Goal: Check status: Check status

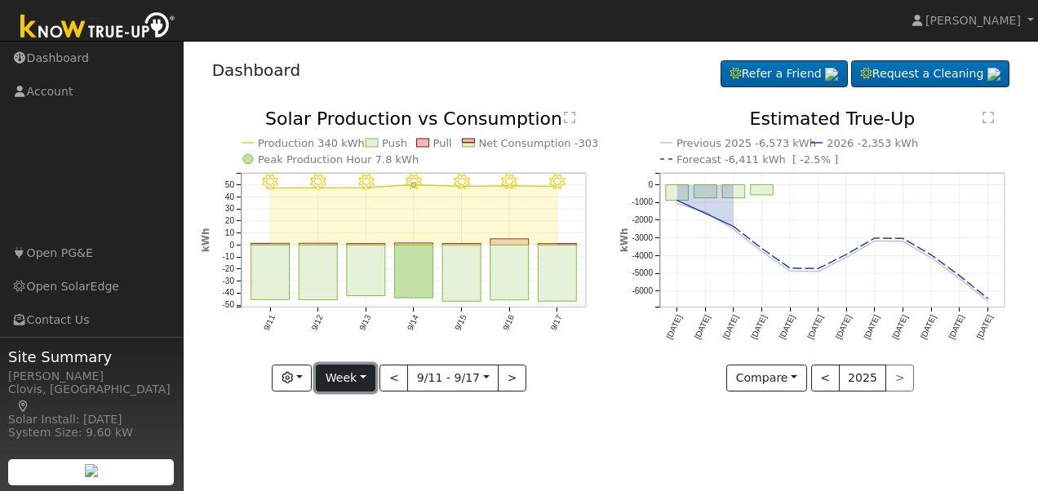
click at [347, 375] on button "Week" at bounding box center [346, 379] width 60 height 28
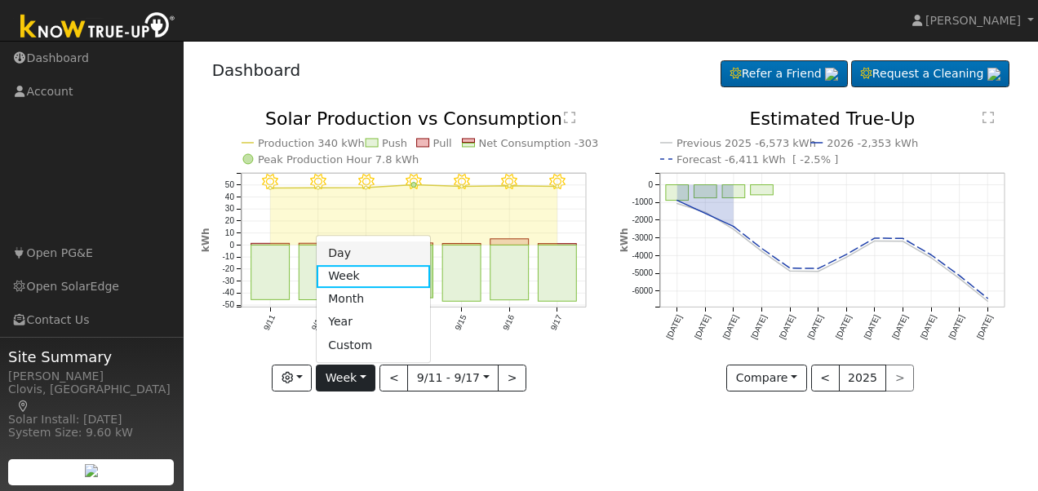
click at [356, 255] on link "Day" at bounding box center [373, 253] width 113 height 23
type input "[DATE]"
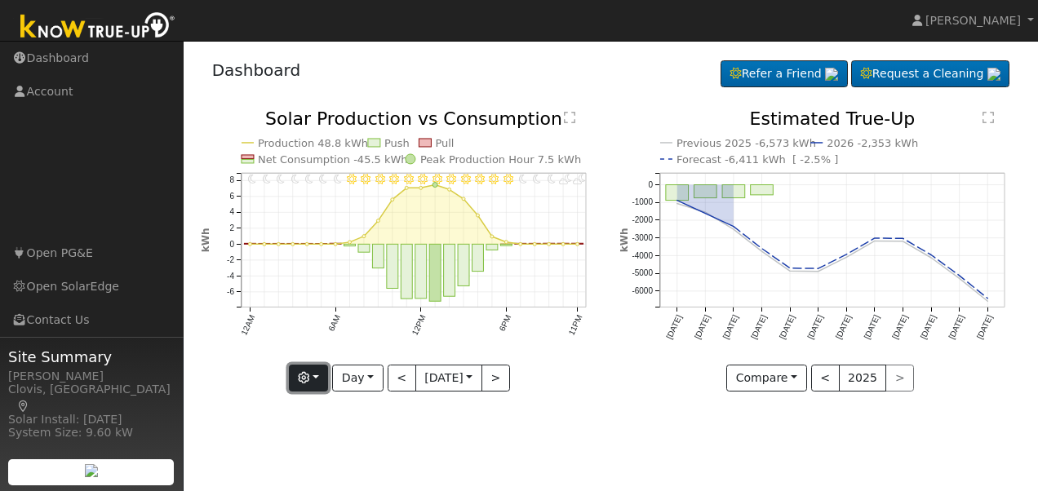
click at [313, 377] on button "button" at bounding box center [309, 379] width 40 height 28
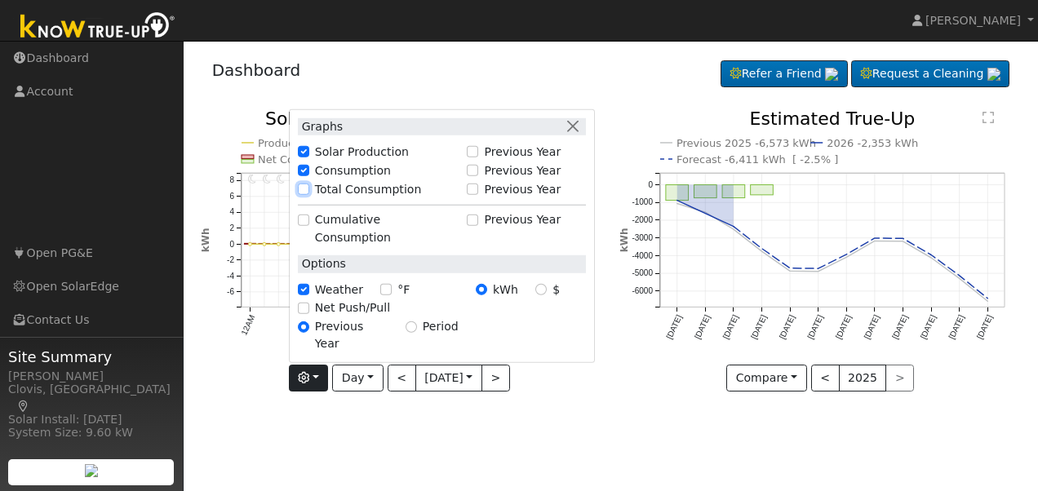
click at [300, 195] on input "Total Consumption" at bounding box center [303, 189] width 11 height 11
checkbox input "true"
click at [398, 416] on div "User Profile First name Last name Email Email Notifications No Emails No Emails…" at bounding box center [611, 266] width 855 height 451
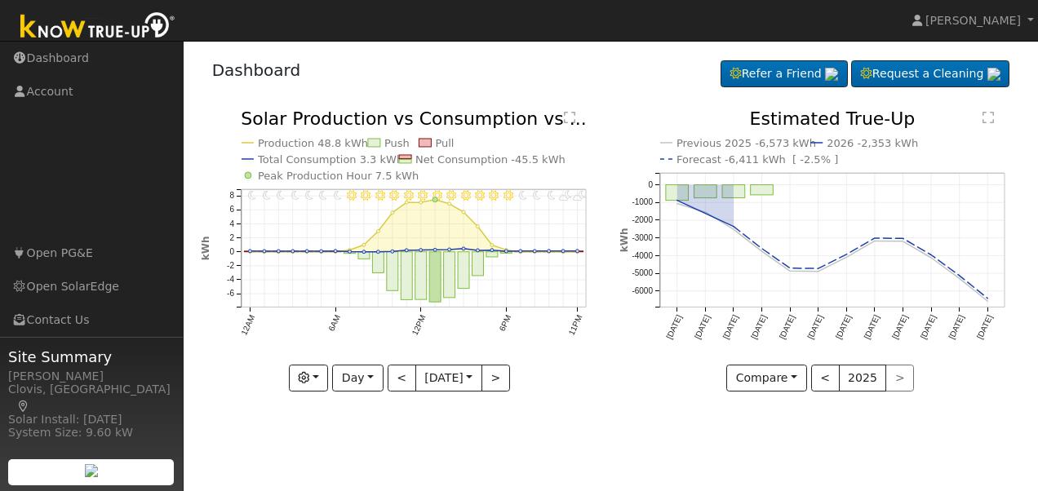
click at [574, 118] on text "" at bounding box center [569, 117] width 11 height 13
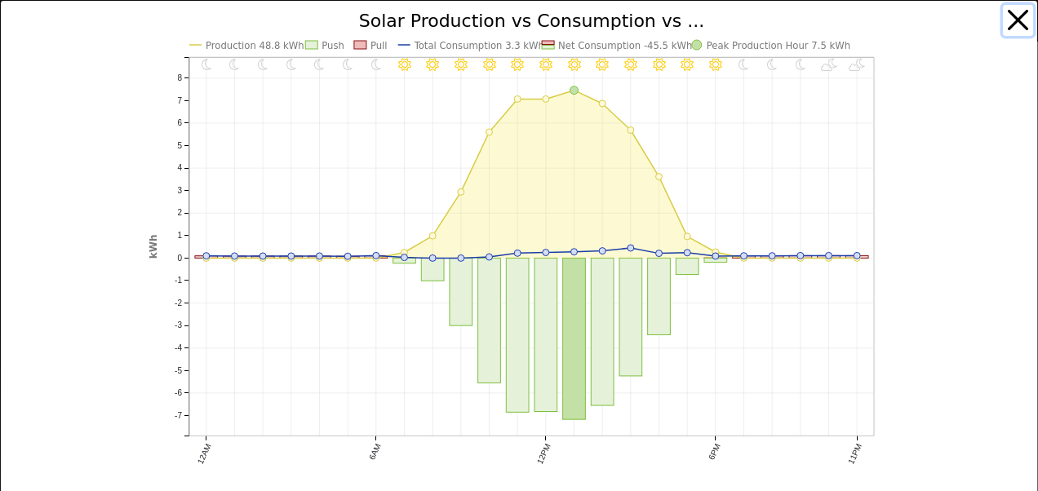
click at [1003, 12] on button "button" at bounding box center [1018, 20] width 31 height 31
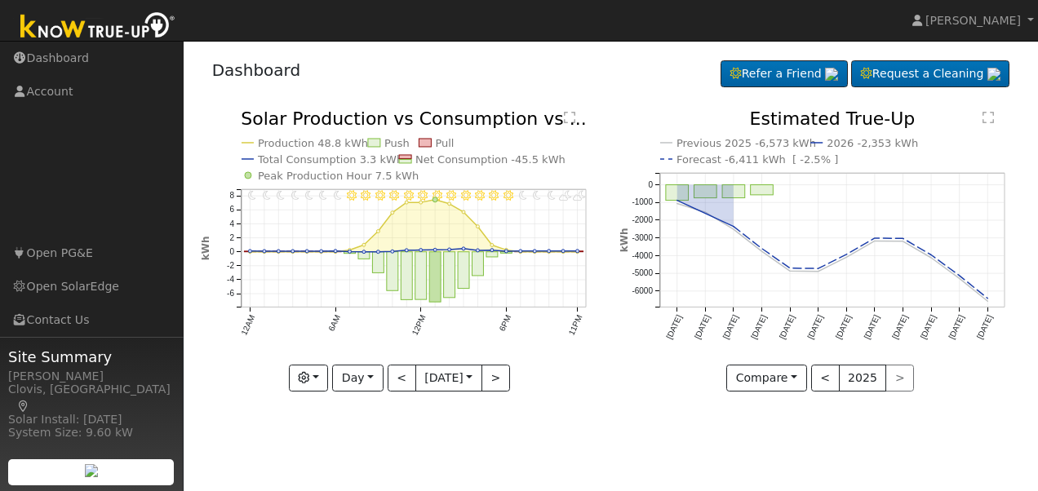
click at [597, 101] on div "Dashboard Refer a Friend Request a Cleaning" at bounding box center [611, 232] width 838 height 367
